Goal: Transaction & Acquisition: Purchase product/service

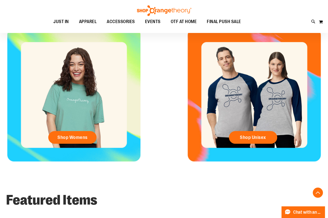
scroll to position [230, 0]
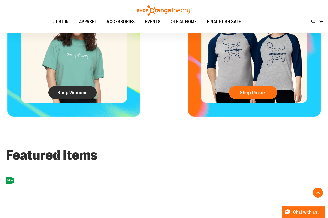
click at [55, 97] on link "Shop Womens" at bounding box center [72, 92] width 48 height 13
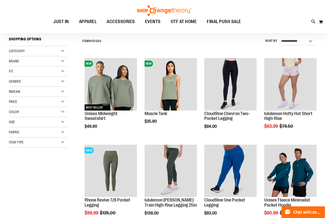
scroll to position [46, 0]
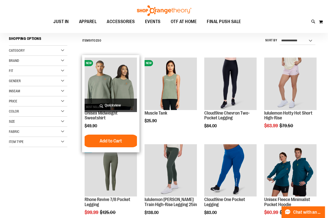
type input "**********"
click at [98, 83] on img "product" at bounding box center [111, 84] width 52 height 52
click at [100, 105] on span "Quickview" at bounding box center [111, 105] width 52 height 13
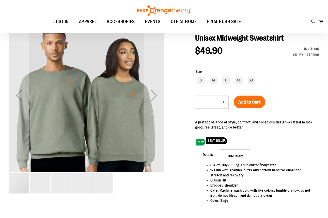
scroll to position [69, 0]
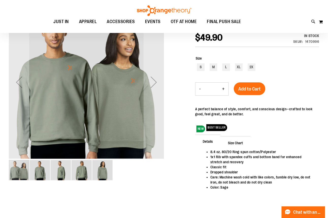
type input "**********"
click at [37, 174] on img "image 2 of 5" at bounding box center [40, 170] width 20 height 20
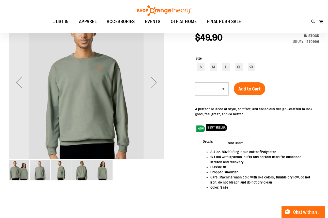
click at [54, 172] on img "image 3 of 5" at bounding box center [61, 170] width 20 height 20
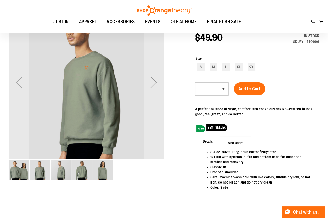
click at [75, 173] on img "image 4 of 5" at bounding box center [81, 170] width 20 height 20
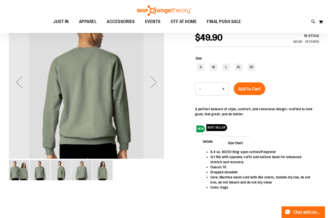
click at [104, 170] on img "image 5 of 5" at bounding box center [102, 170] width 20 height 20
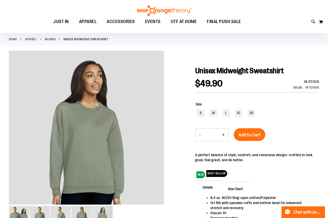
scroll to position [46, 0]
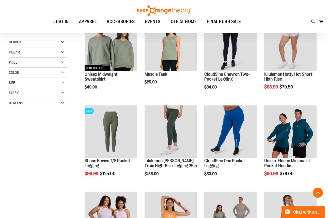
scroll to position [115, 0]
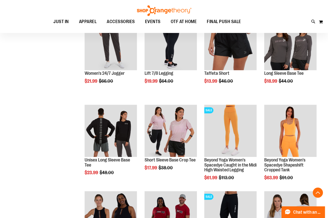
scroll to position [369, 0]
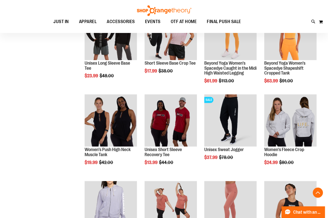
scroll to position [461, 0]
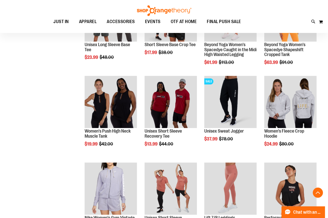
type input "**********"
drag, startPoint x: 66, startPoint y: 137, endPoint x: 66, endPoint y: 125, distance: 11.9
click at [66, 125] on div "**********" at bounding box center [164, 34] width 310 height 831
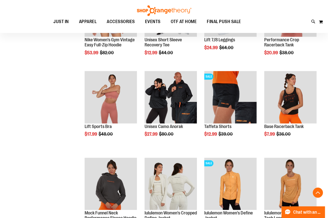
scroll to position [645, 0]
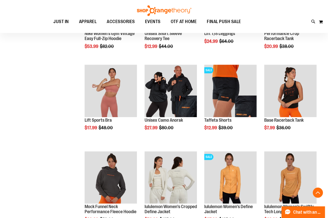
drag, startPoint x: 66, startPoint y: 125, endPoint x: 64, endPoint y: 108, distance: 17.2
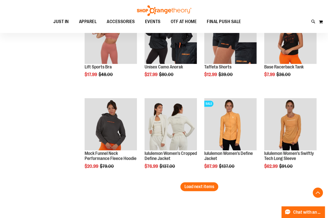
scroll to position [715, 0]
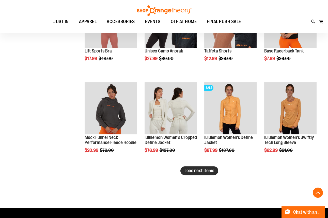
click at [207, 170] on span "Load next items" at bounding box center [199, 170] width 30 height 5
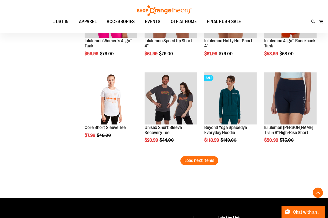
scroll to position [992, 0]
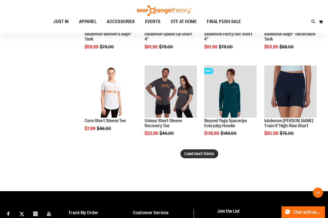
click at [210, 152] on span "Load next items" at bounding box center [199, 153] width 30 height 5
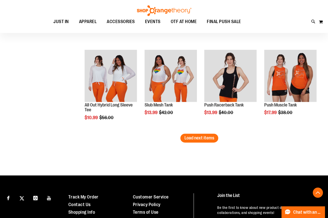
scroll to position [1268, 0]
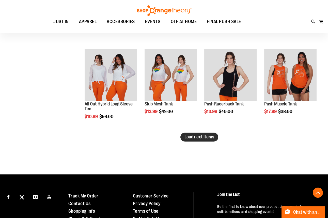
click at [200, 136] on span "Load next items" at bounding box center [199, 137] width 30 height 5
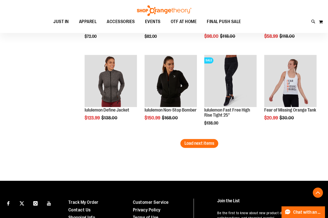
scroll to position [1499, 0]
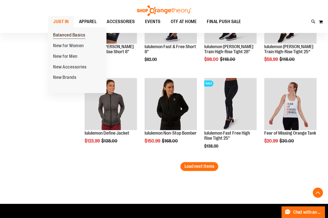
click at [76, 36] on span "Balanced Basics" at bounding box center [69, 35] width 32 height 6
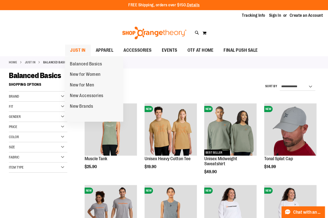
type input "**********"
click at [76, 55] on span "JUST IN" at bounding box center [77, 50] width 15 height 11
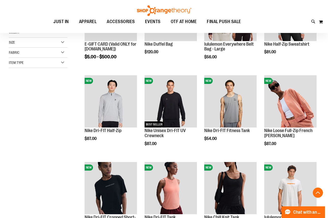
scroll to position [115, 0]
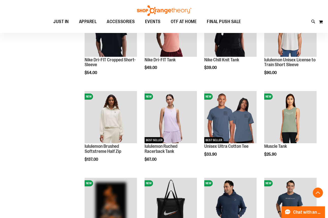
scroll to position [277, 0]
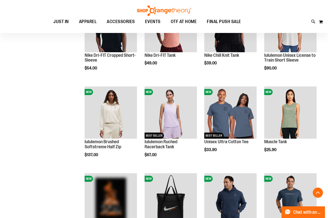
type input "**********"
drag, startPoint x: 71, startPoint y: 118, endPoint x: 63, endPoint y: 106, distance: 13.7
click at [63, 106] on div "**********" at bounding box center [164, 88] width 310 height 571
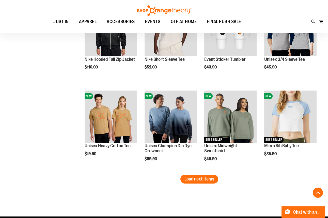
scroll to position [715, 0]
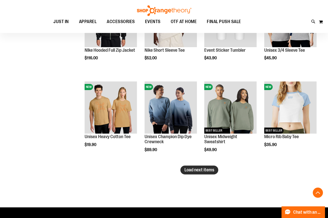
click at [214, 172] on span "Load next items" at bounding box center [199, 170] width 30 height 5
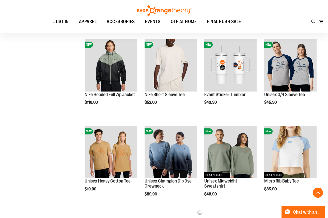
scroll to position [669, 0]
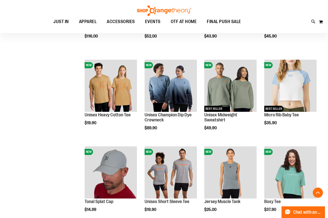
scroll to position [739, 0]
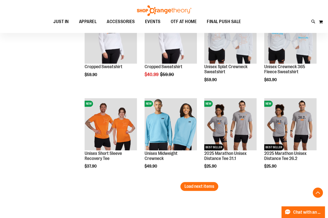
scroll to position [969, 0]
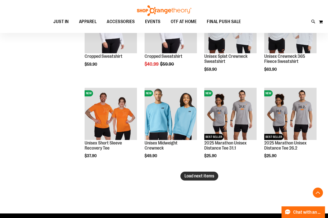
click at [204, 174] on span "Load next items" at bounding box center [199, 176] width 30 height 5
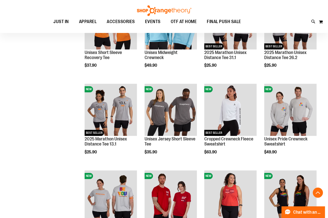
scroll to position [1061, 0]
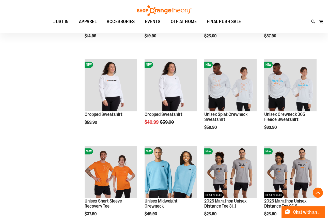
scroll to position [877, 0]
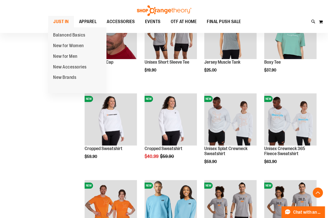
click at [61, 19] on span "JUST IN" at bounding box center [60, 21] width 15 height 11
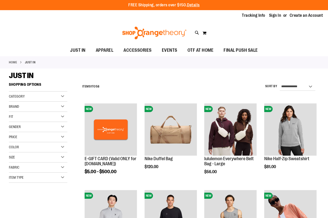
type input "**********"
click at [145, 34] on img at bounding box center [154, 33] width 66 height 13
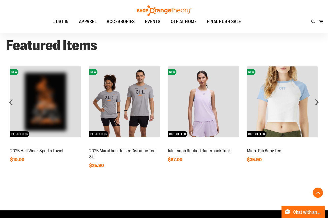
scroll to position [346, 0]
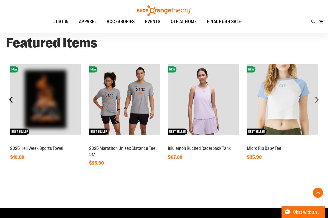
type input "**********"
click at [9, 103] on div "prev" at bounding box center [11, 100] width 10 height 10
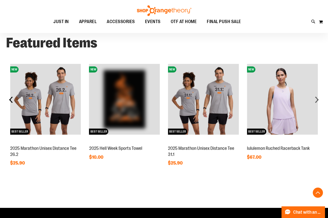
click at [9, 103] on div "prev" at bounding box center [11, 100] width 10 height 10
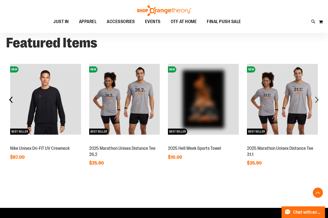
click at [9, 103] on div "prev" at bounding box center [11, 100] width 10 height 10
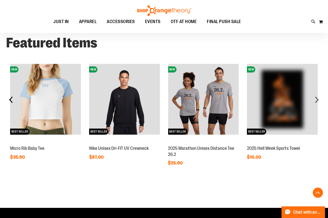
click at [9, 103] on div "prev" at bounding box center [11, 100] width 10 height 10
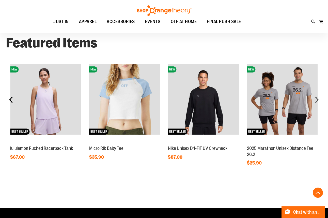
click at [9, 103] on div "prev" at bounding box center [11, 100] width 10 height 10
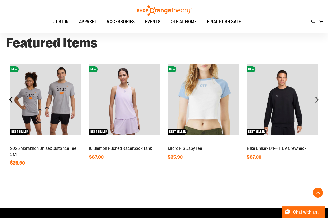
click at [9, 103] on div "prev" at bounding box center [11, 100] width 10 height 10
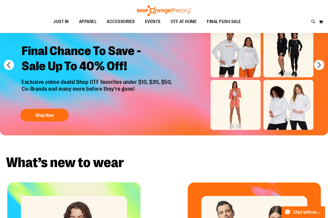
scroll to position [0, 0]
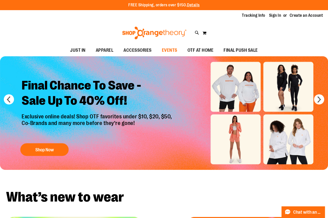
click at [170, 48] on span "EVENTS" at bounding box center [169, 50] width 15 height 11
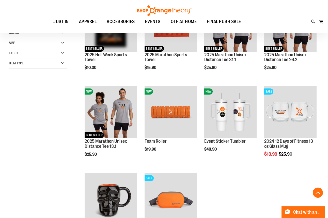
scroll to position [92, 0]
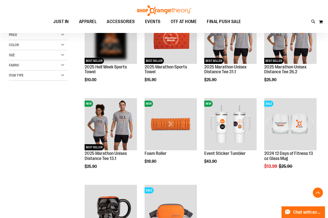
type input "**********"
drag, startPoint x: 73, startPoint y: 140, endPoint x: 58, endPoint y: 128, distance: 18.8
click at [58, 128] on div "**********" at bounding box center [164, 143] width 310 height 311
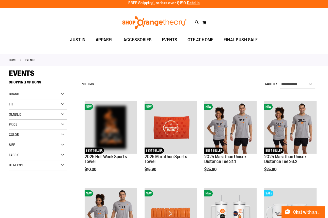
scroll to position [0, 0]
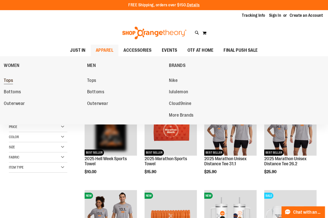
click at [10, 81] on span "Tops" at bounding box center [8, 81] width 9 height 6
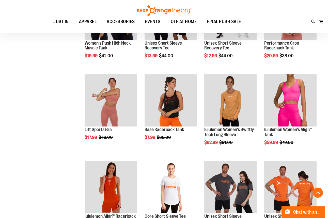
scroll to position [299, 0]
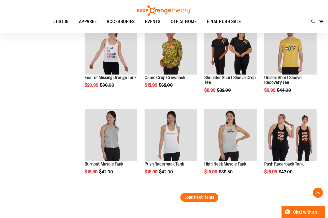
scroll to position [692, 0]
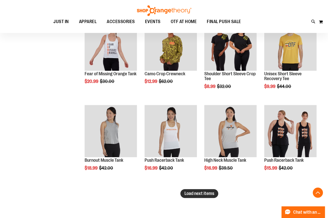
type input "**********"
click at [195, 195] on span "Load next items" at bounding box center [199, 193] width 30 height 5
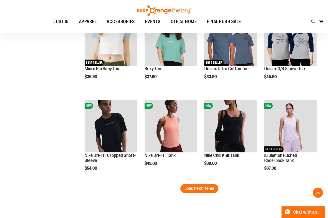
scroll to position [1038, 0]
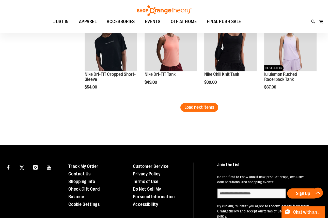
click at [187, 109] on span "Load next items" at bounding box center [199, 107] width 30 height 5
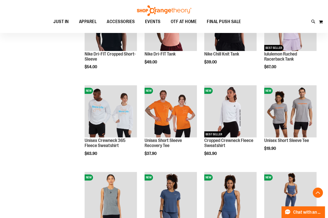
scroll to position [1061, 0]
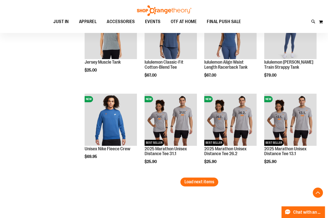
scroll to position [1269, 0]
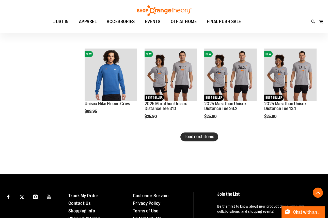
click at [211, 140] on button "Load next items" at bounding box center [199, 136] width 38 height 9
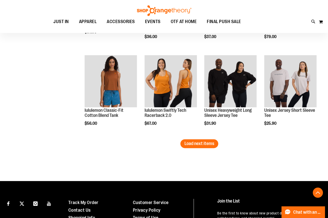
scroll to position [1523, 0]
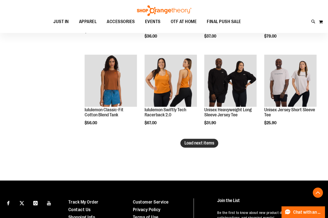
click at [190, 145] on span "Load next items" at bounding box center [199, 143] width 30 height 5
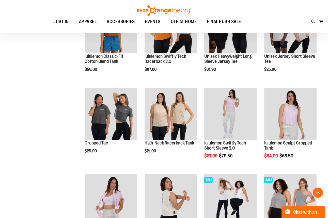
scroll to position [1592, 0]
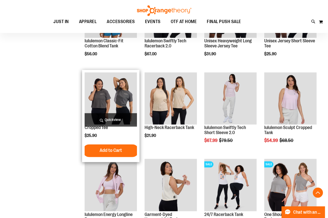
click at [103, 97] on img "product" at bounding box center [111, 98] width 52 height 52
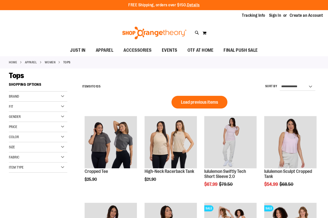
scroll to position [293, 0]
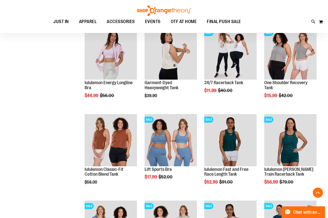
scroll to position [254, 0]
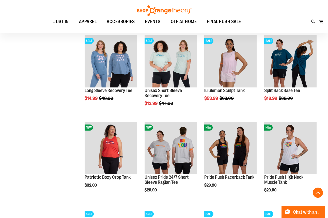
scroll to position [369, 0]
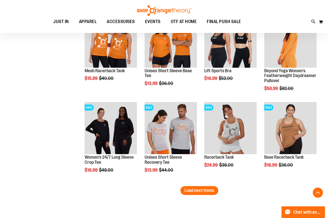
scroll to position [715, 0]
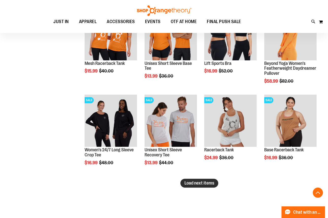
type input "**********"
click at [200, 185] on span "Load next items" at bounding box center [199, 183] width 30 height 5
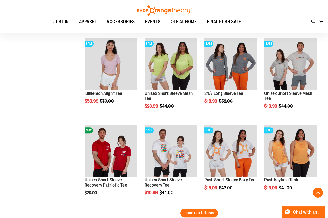
scroll to position [992, 0]
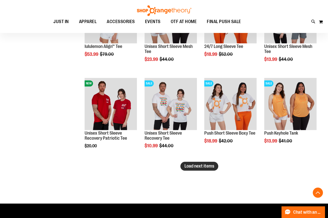
click at [206, 168] on span "Load next items" at bounding box center [199, 166] width 30 height 5
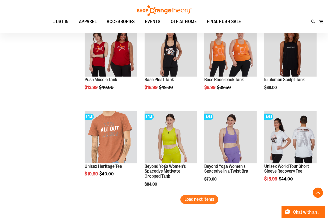
scroll to position [1223, 0]
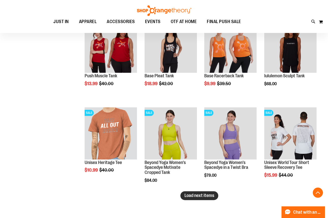
click at [207, 196] on span "Load next items" at bounding box center [199, 195] width 30 height 5
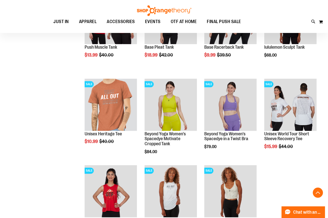
scroll to position [1292, 0]
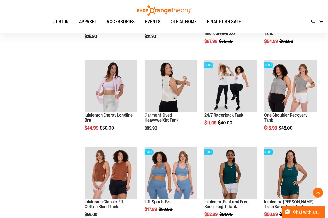
scroll to position [141, 0]
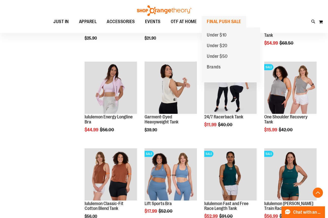
click at [216, 25] on span "FINAL PUSH SALE" at bounding box center [224, 21] width 34 height 11
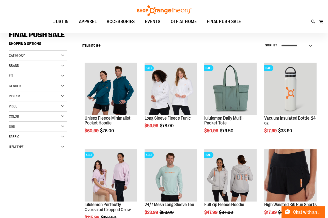
scroll to position [46, 0]
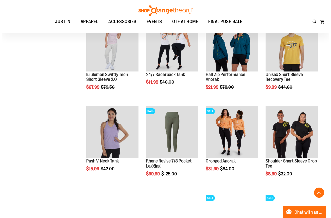
scroll to position [299, 0]
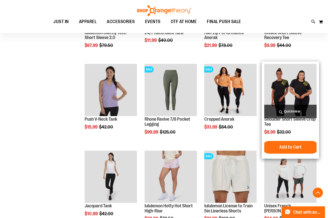
type input "**********"
click at [288, 107] on span "Quickview" at bounding box center [290, 111] width 52 height 13
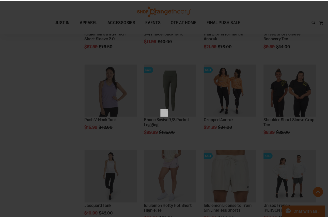
scroll to position [0, 0]
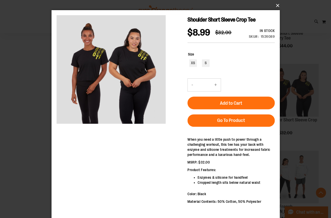
click at [277, 6] on button "×" at bounding box center [167, 5] width 228 height 11
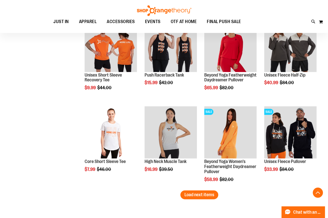
scroll to position [692, 0]
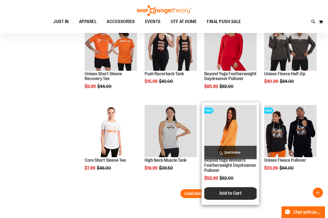
click at [219, 193] on button "Add to Cart" at bounding box center [230, 193] width 56 height 13
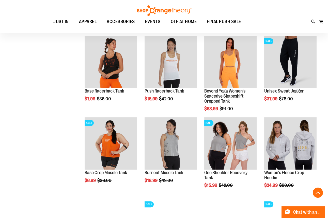
scroll to position [329, 0]
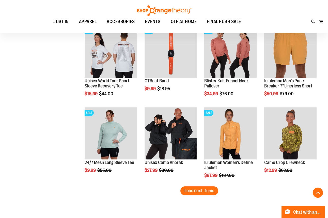
scroll to position [675, 0]
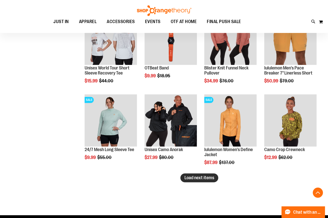
type input "**********"
click at [202, 179] on span "Load next items" at bounding box center [199, 177] width 30 height 5
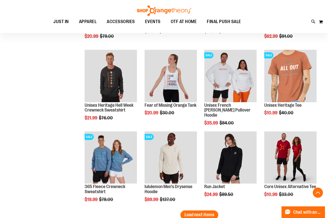
scroll to position [998, 0]
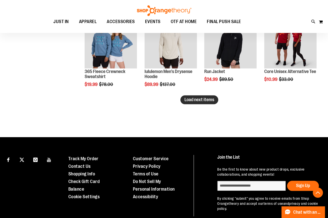
click at [196, 101] on span "Load next items" at bounding box center [199, 99] width 30 height 5
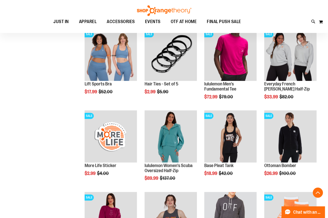
scroll to position [1044, 0]
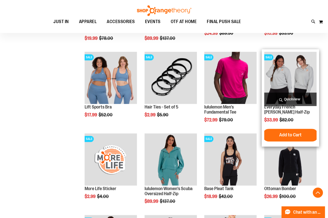
click at [286, 78] on img "product" at bounding box center [290, 78] width 52 height 52
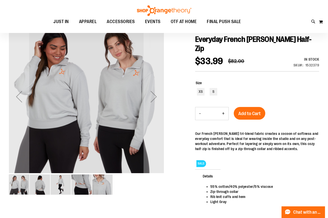
scroll to position [46, 0]
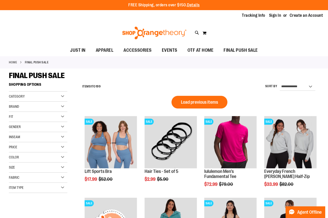
scroll to position [278, 0]
